Goal: Book appointment/travel/reservation

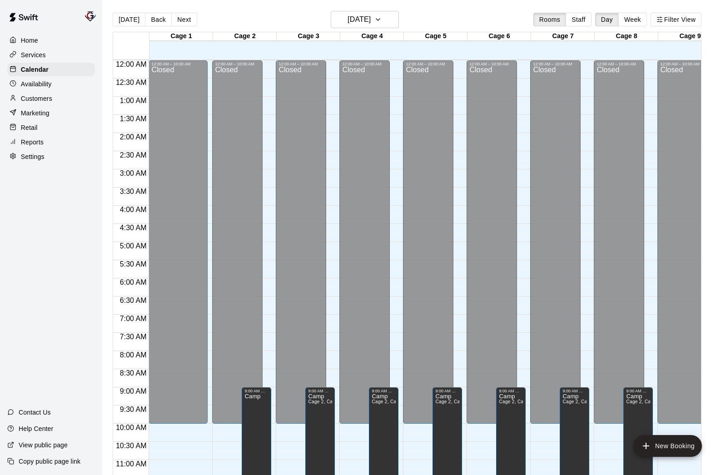
scroll to position [424, 0]
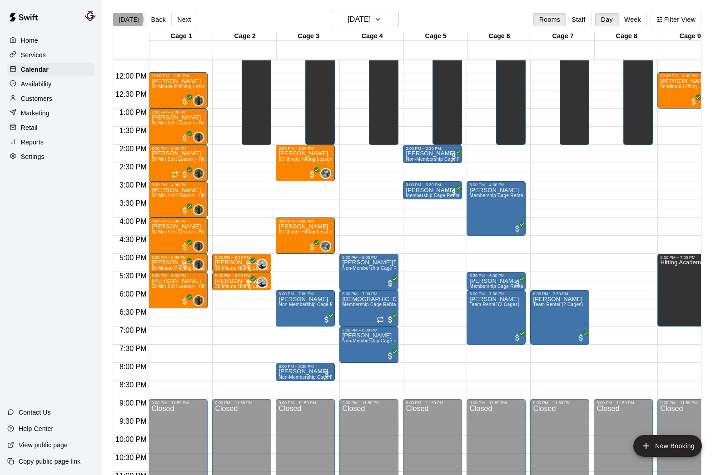
click at [127, 20] on button "[DATE]" at bounding box center [129, 20] width 33 height 14
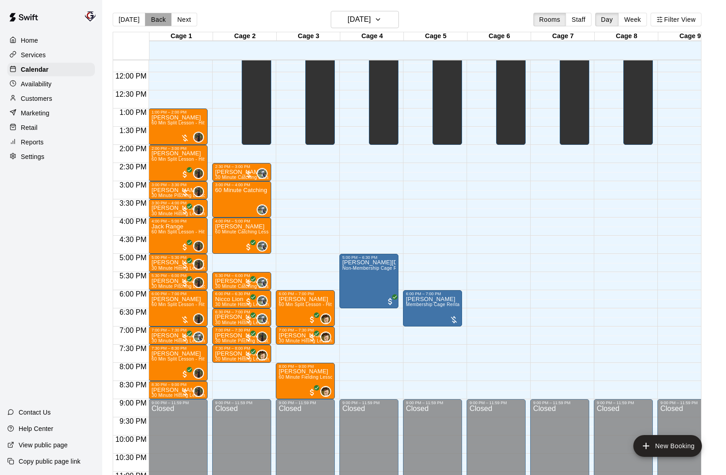
click at [153, 19] on button "Back" at bounding box center [158, 20] width 27 height 14
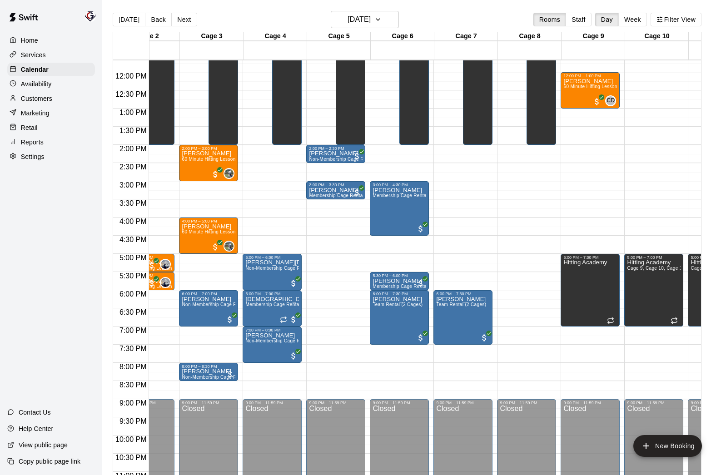
scroll to position [0, 0]
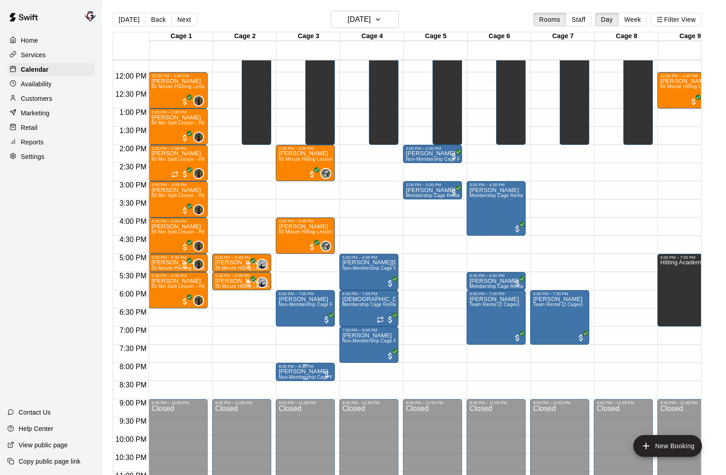
click at [306, 371] on p "[PERSON_NAME]" at bounding box center [305, 371] width 54 height 0
click at [291, 383] on icon "edit" at bounding box center [287, 381] width 11 height 11
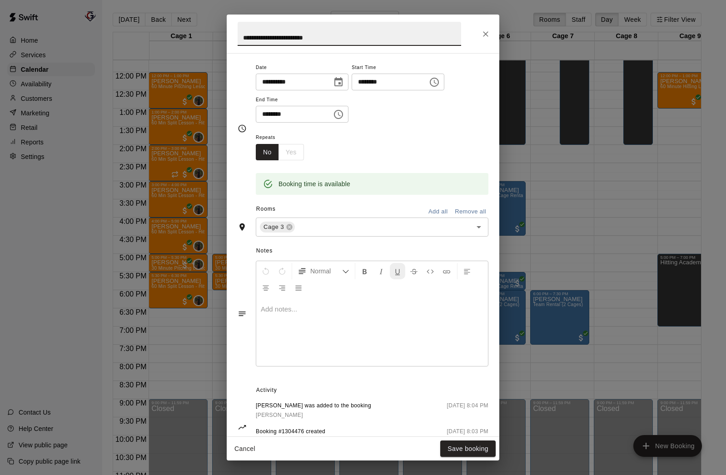
scroll to position [101, 0]
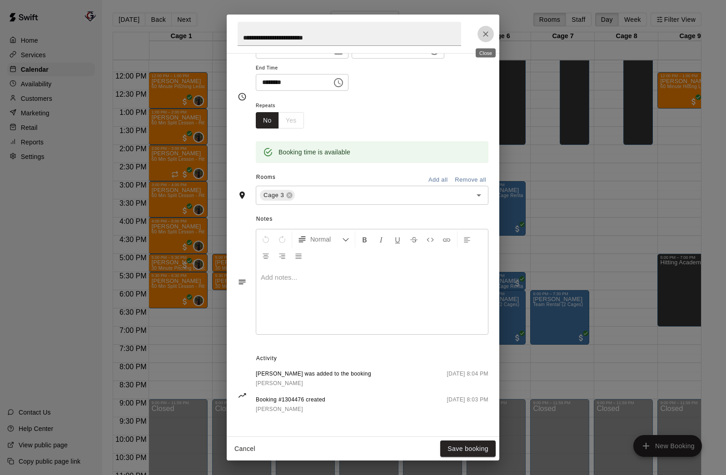
click at [486, 31] on icon "Close" at bounding box center [485, 34] width 9 height 9
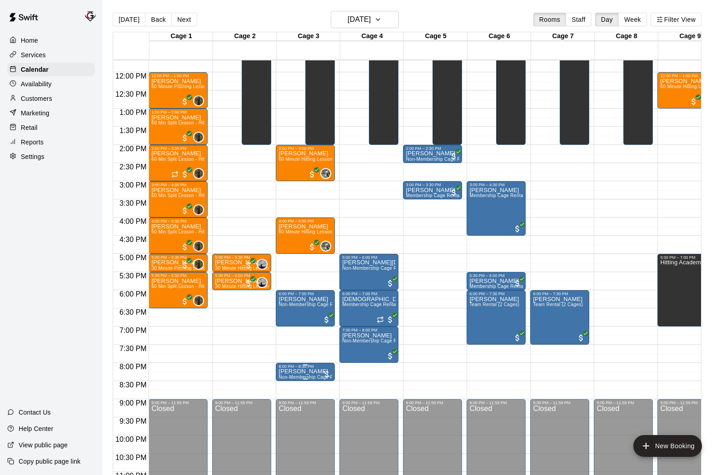
click at [287, 399] on img "edit" at bounding box center [288, 400] width 10 height 10
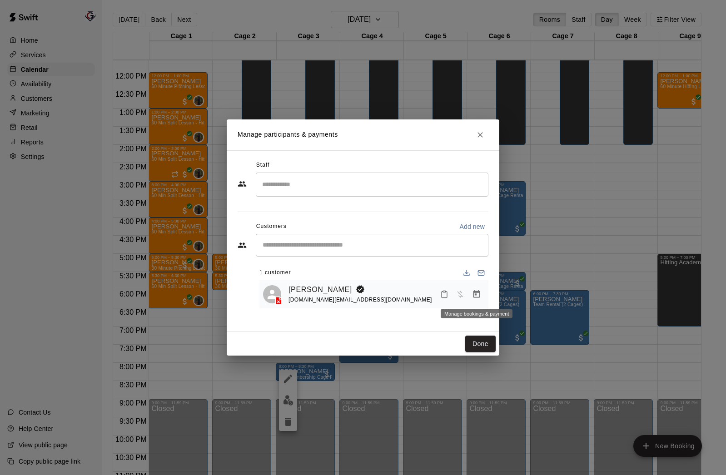
click at [475, 291] on icon "Manage bookings & payment" at bounding box center [476, 294] width 7 height 8
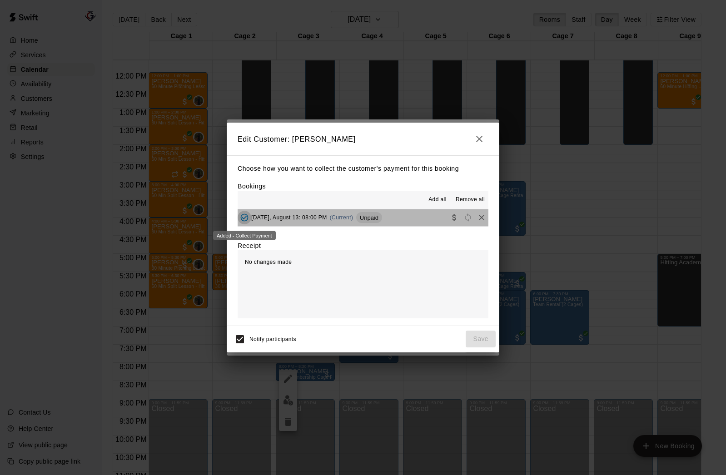
click at [247, 217] on icon "Added - Collect Payment" at bounding box center [244, 217] width 9 height 9
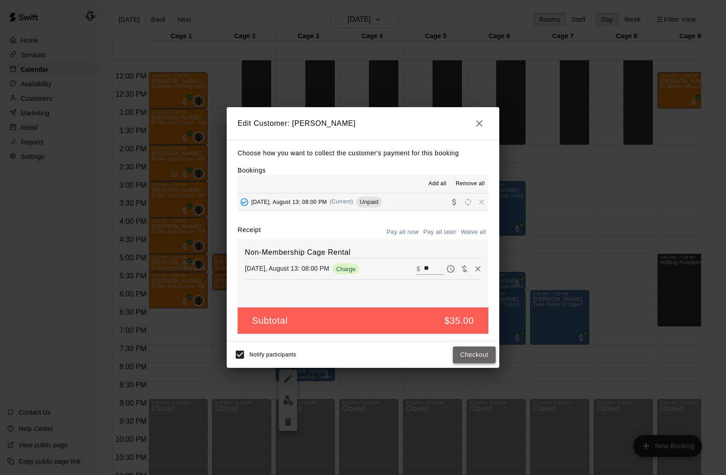
click at [475, 356] on button "Checkout" at bounding box center [474, 354] width 43 height 17
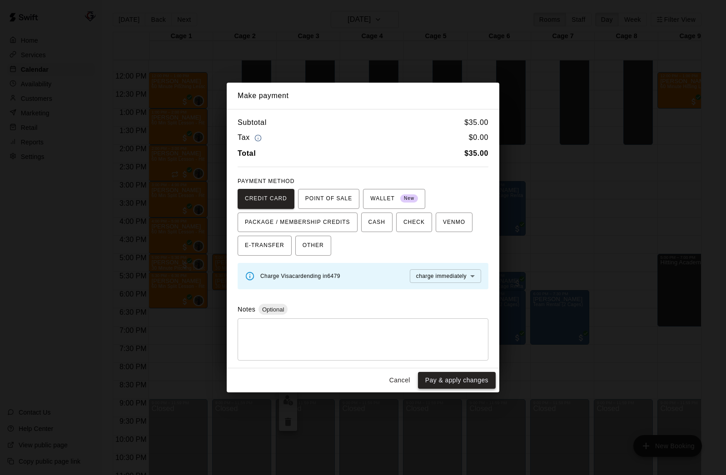
click at [465, 379] on button "Pay & apply changes" at bounding box center [457, 380] width 78 height 17
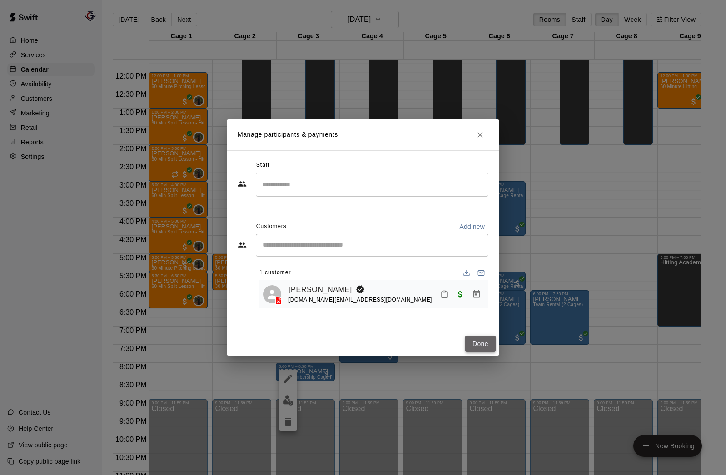
click at [490, 344] on button "Done" at bounding box center [480, 344] width 30 height 17
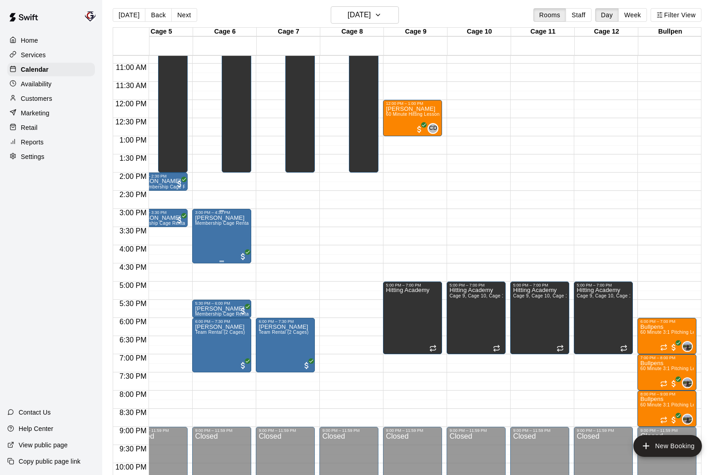
scroll to position [0, 0]
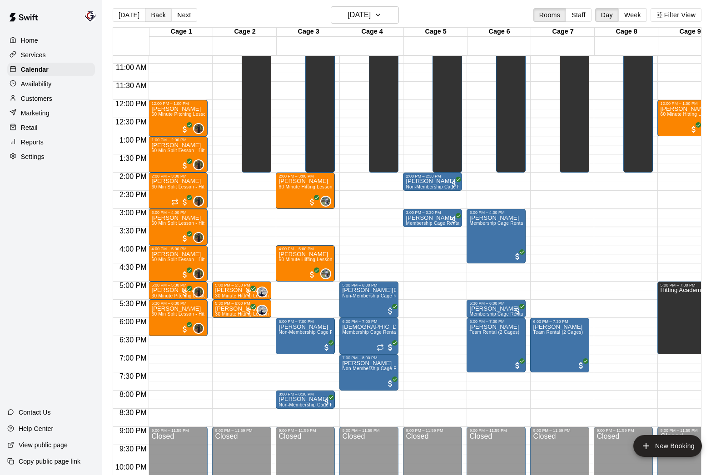
click at [155, 13] on button "Back" at bounding box center [158, 15] width 27 height 14
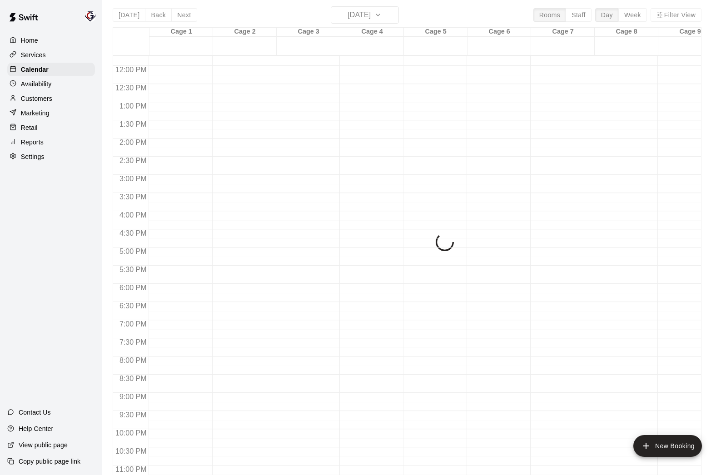
scroll to position [447, 0]
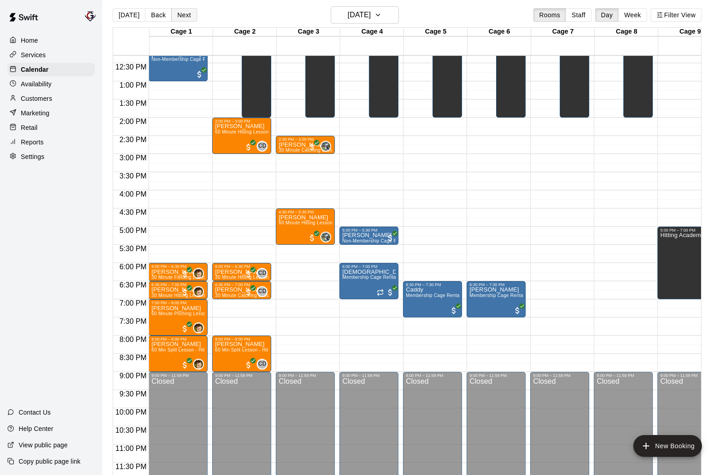
click at [185, 15] on button "Next" at bounding box center [183, 15] width 25 height 14
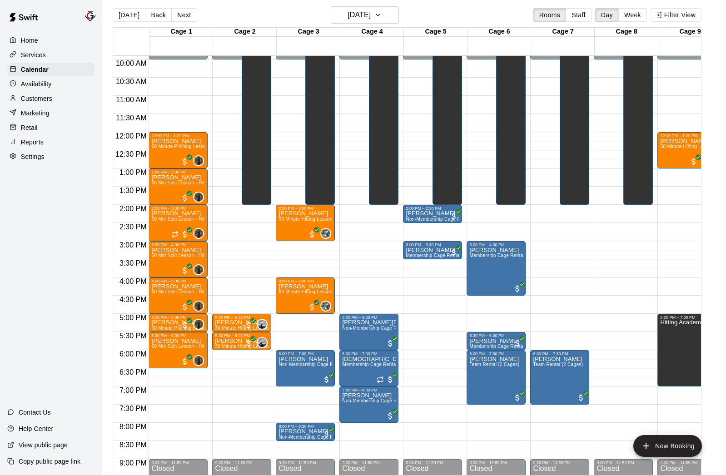
scroll to position [360, 0]
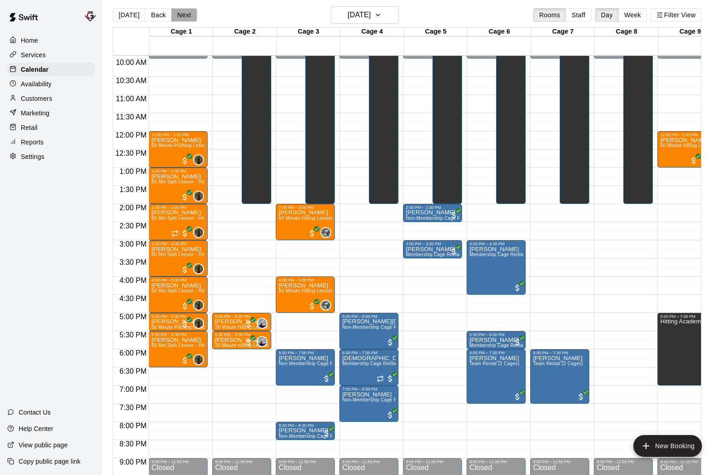
click at [182, 16] on button "Next" at bounding box center [183, 15] width 25 height 14
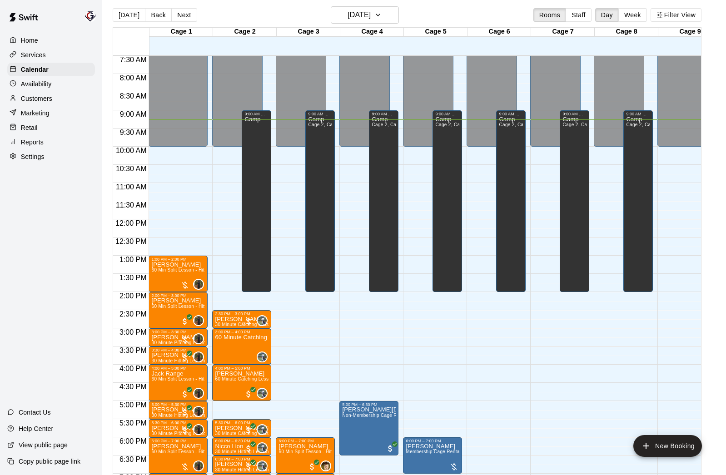
scroll to position [274, 0]
